Goal: Task Accomplishment & Management: Use online tool/utility

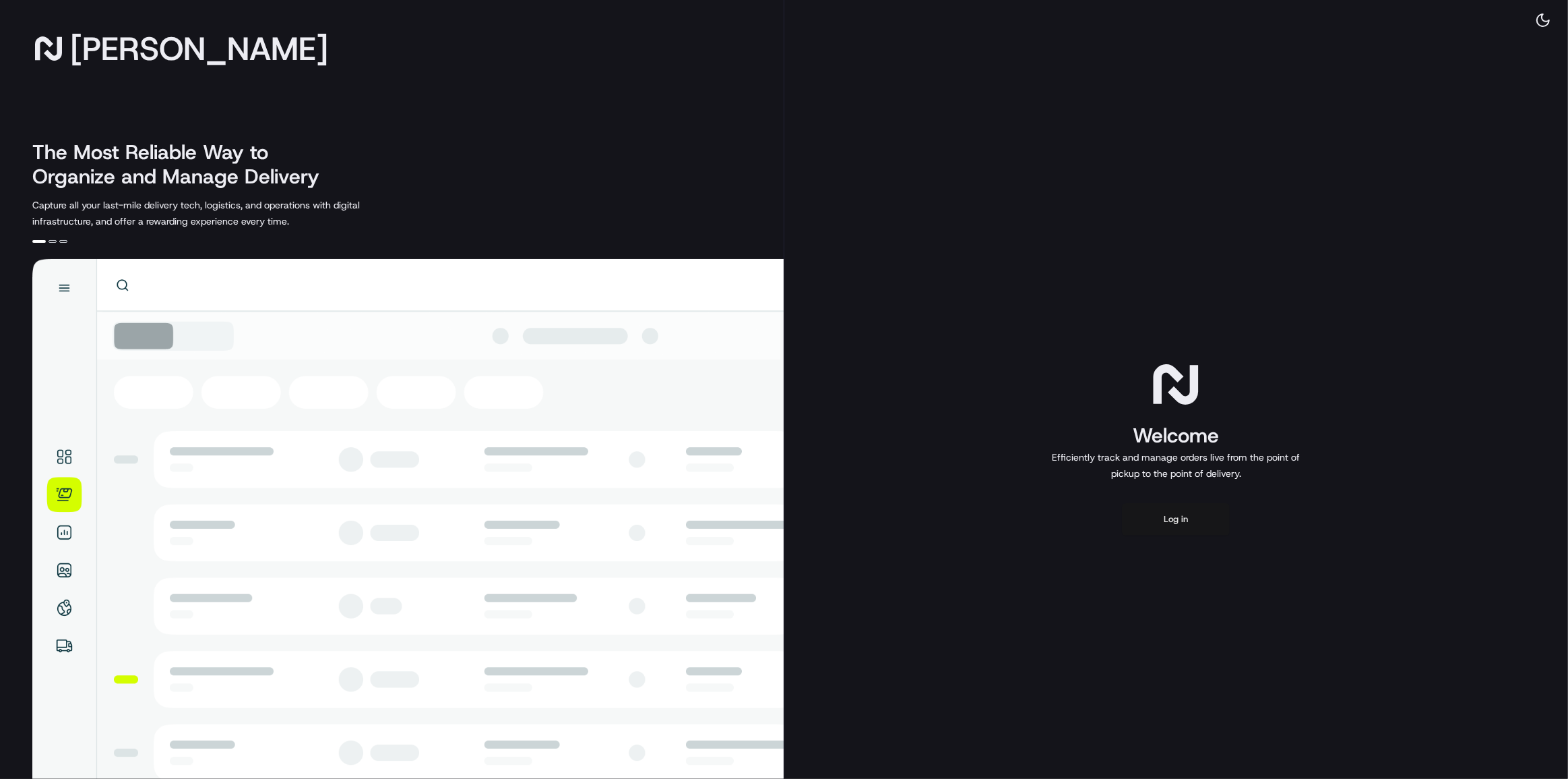
click at [1173, 527] on button "Log in" at bounding box center [1176, 519] width 108 height 32
